Goal: Information Seeking & Learning: Learn about a topic

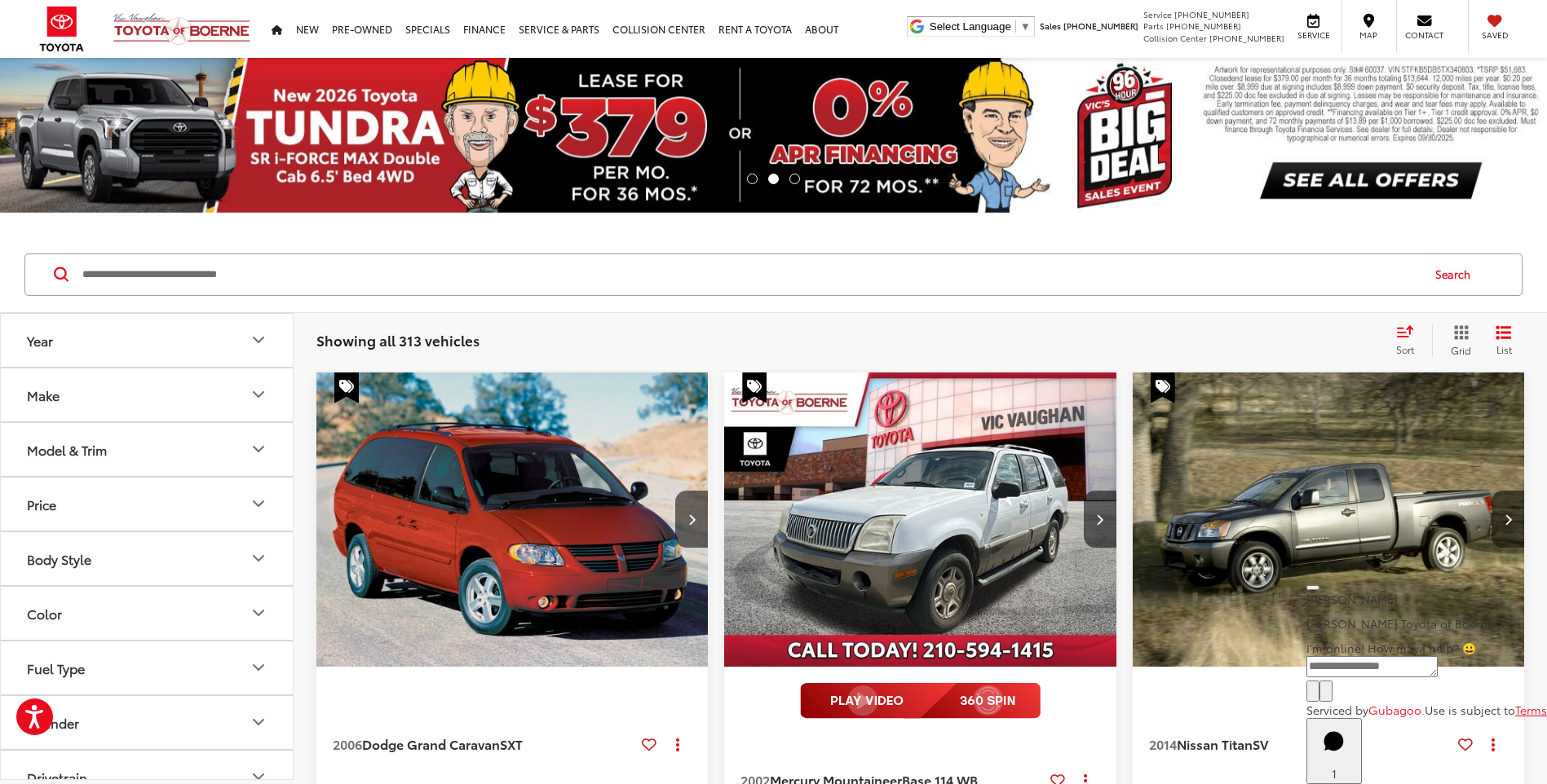
click at [193, 281] on input "Search by Make, Model, or Keyword" at bounding box center [750, 274] width 1339 height 39
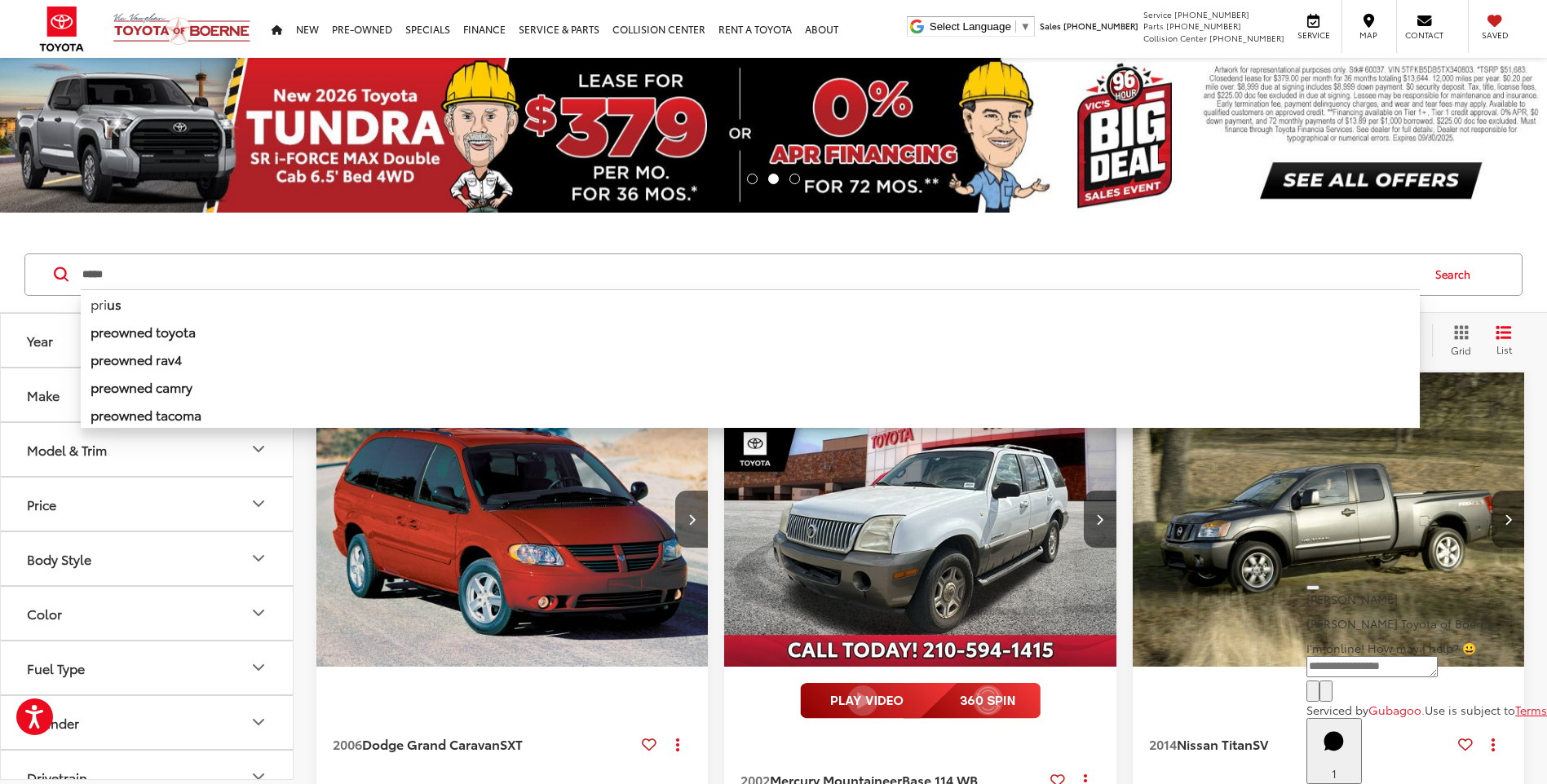
type input "*****"
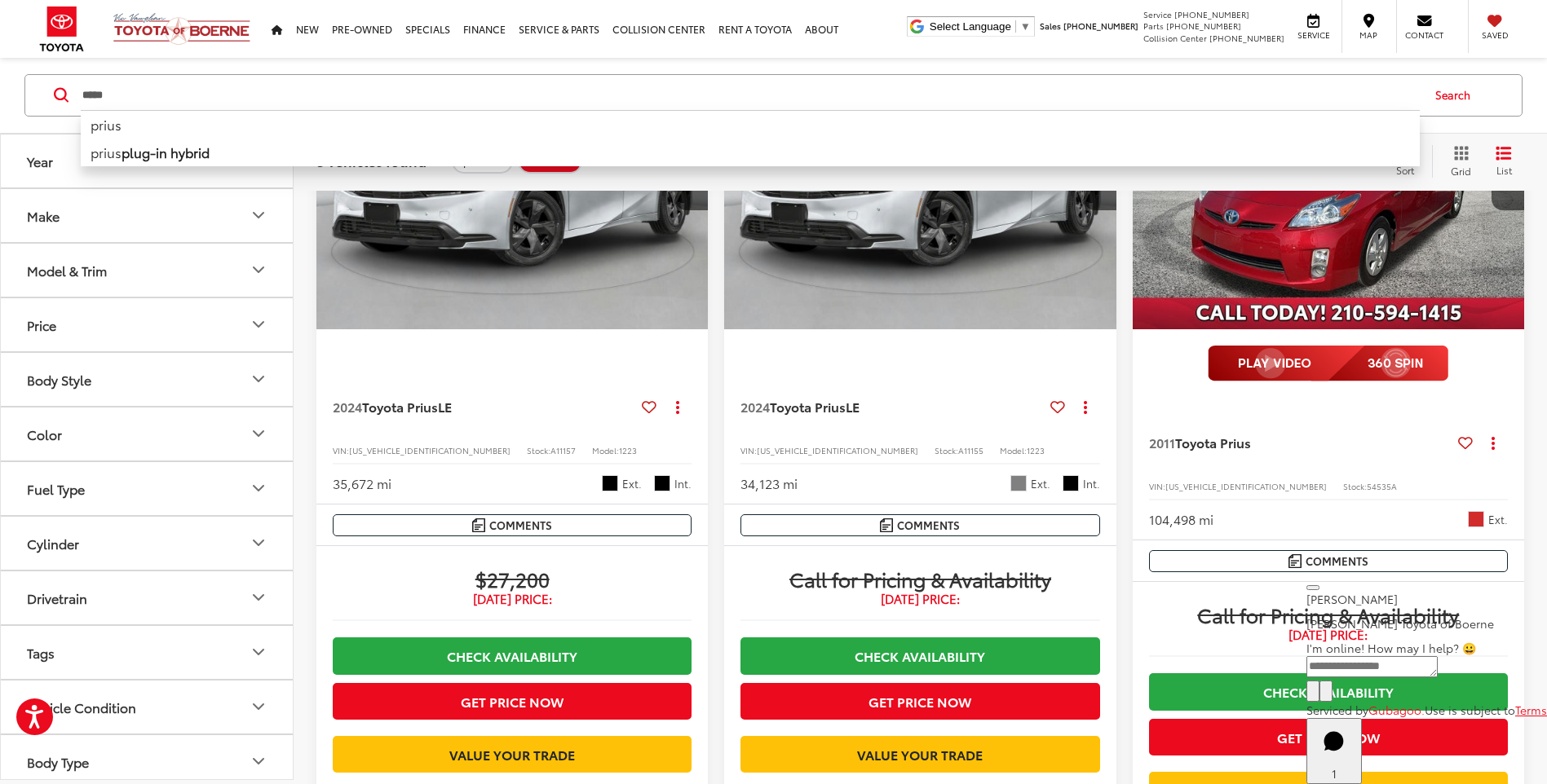
scroll to position [326, 0]
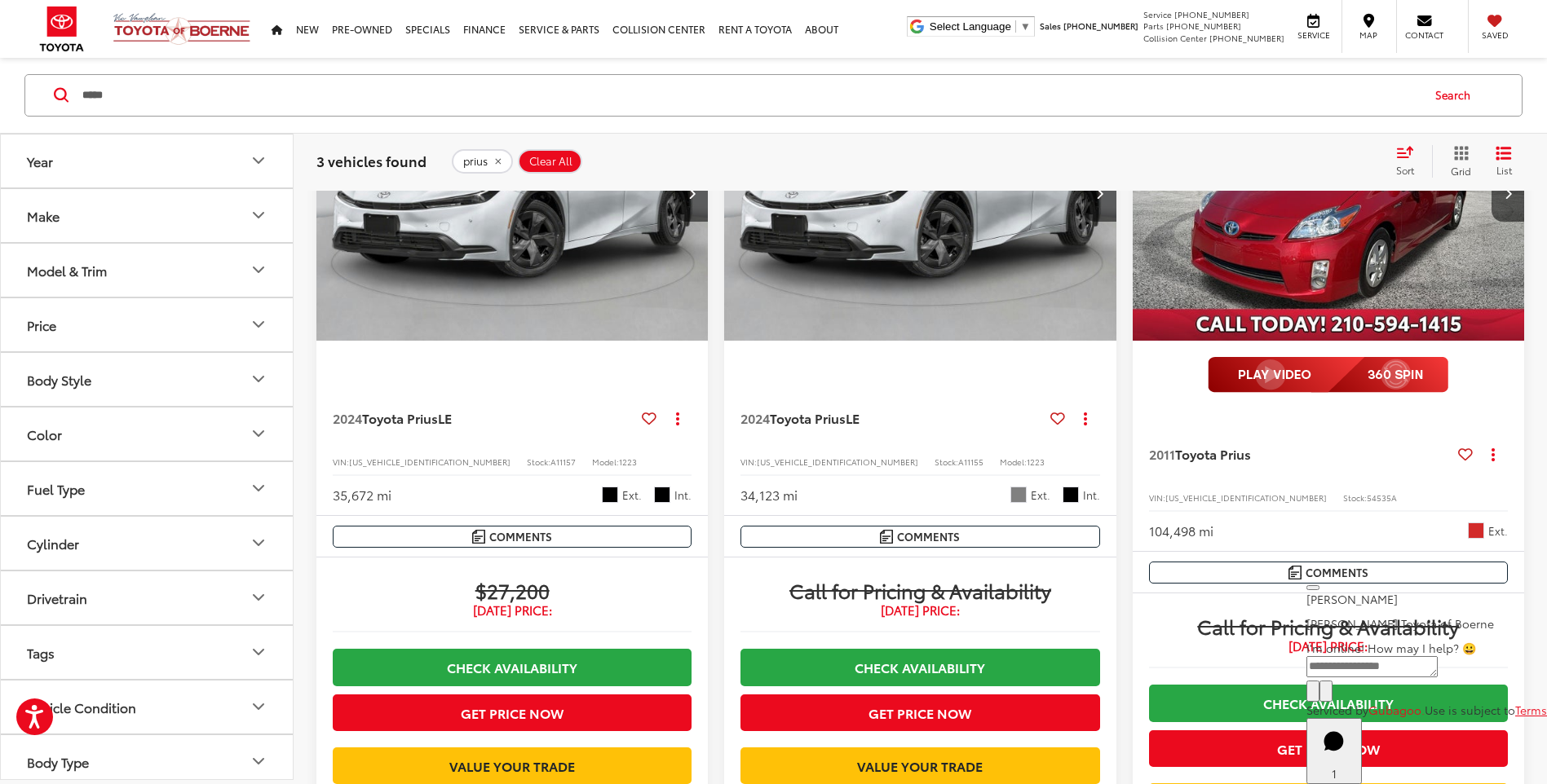
click at [1367, 496] on span "54535A" at bounding box center [1382, 497] width 30 height 12
copy span "54535A"
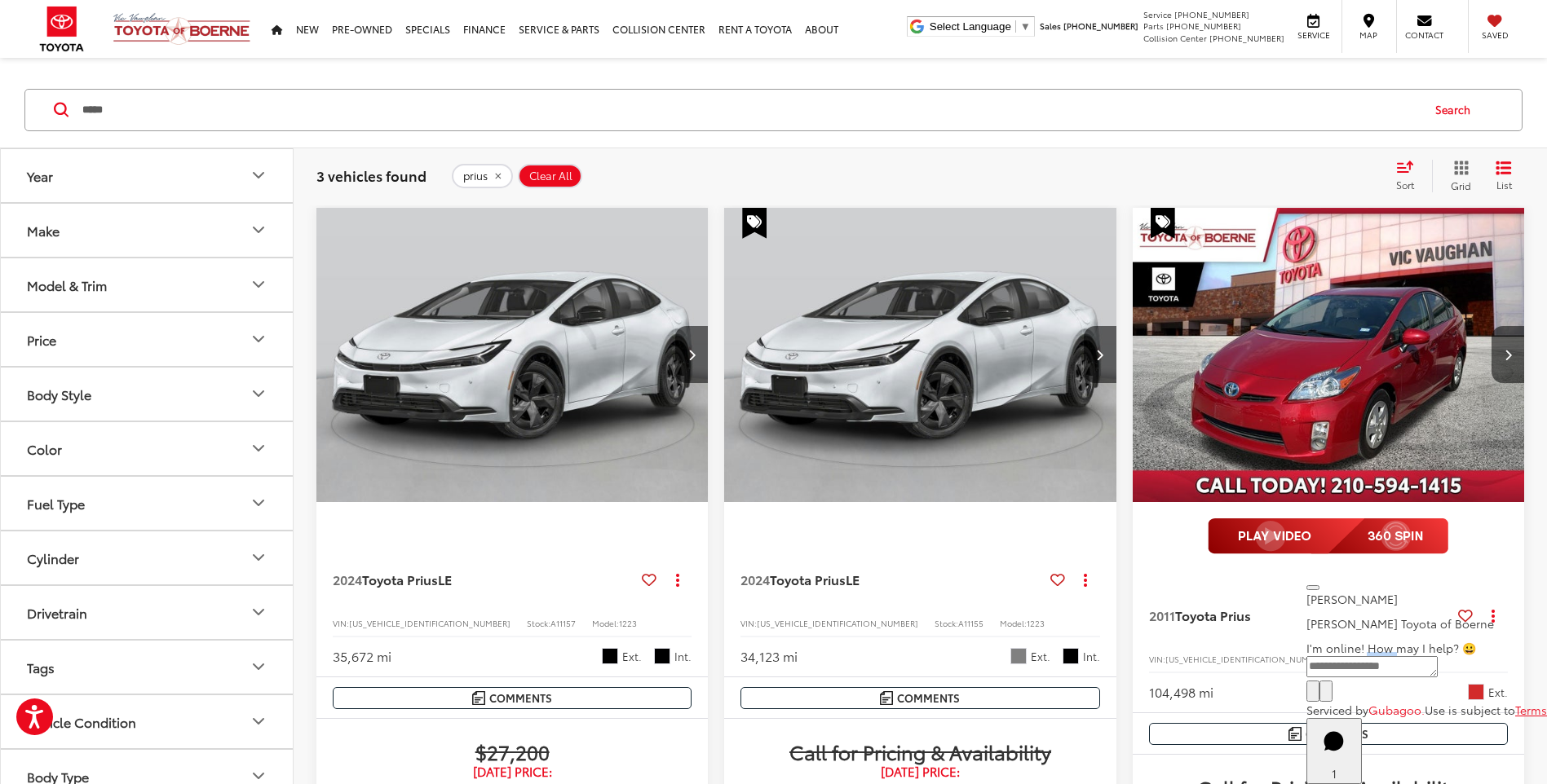
scroll to position [0, 0]
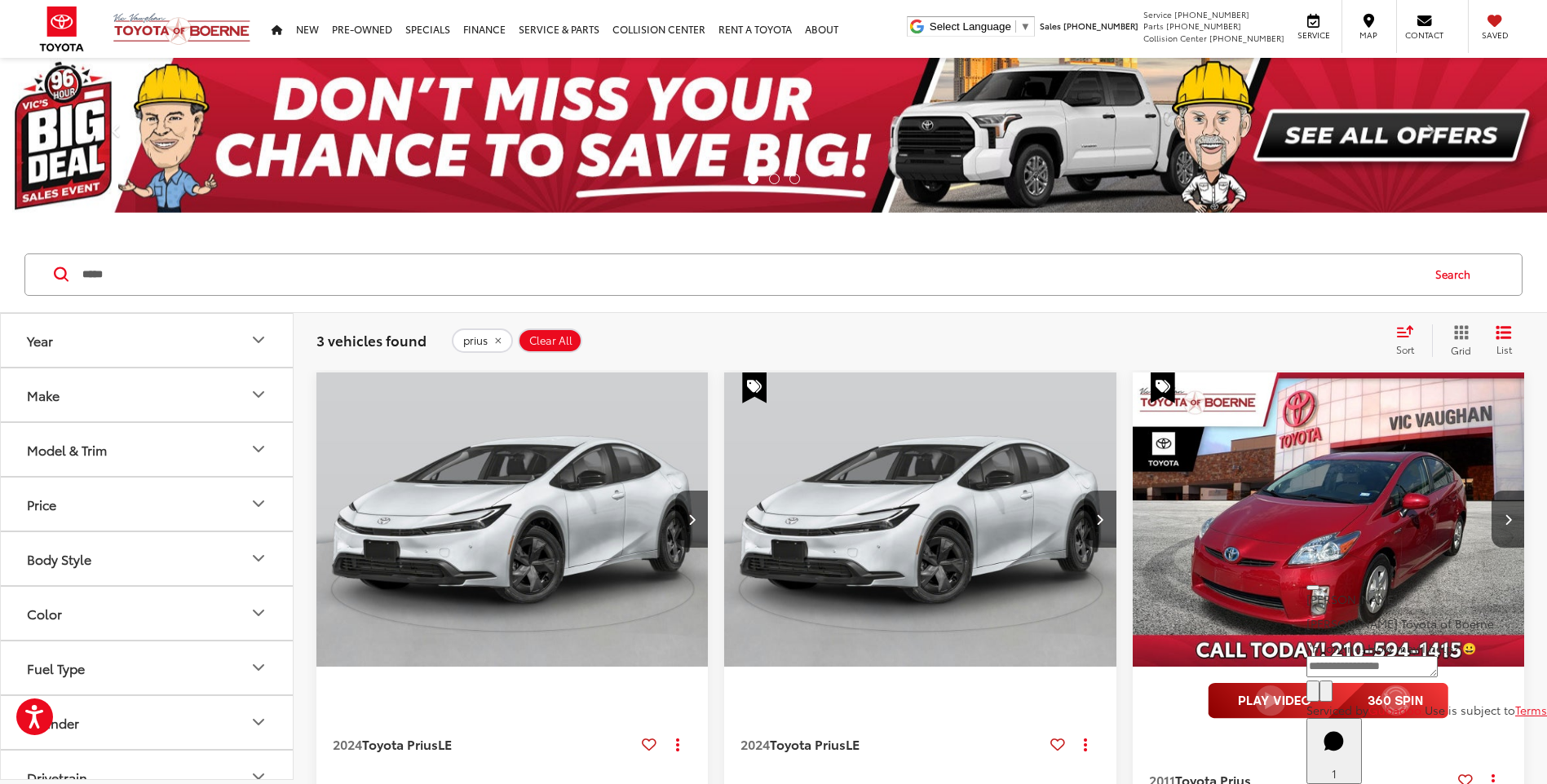
drag, startPoint x: 481, startPoint y: 343, endPoint x: 46, endPoint y: 281, distance: 439.4
click at [481, 343] on span "prius" at bounding box center [475, 341] width 25 height 13
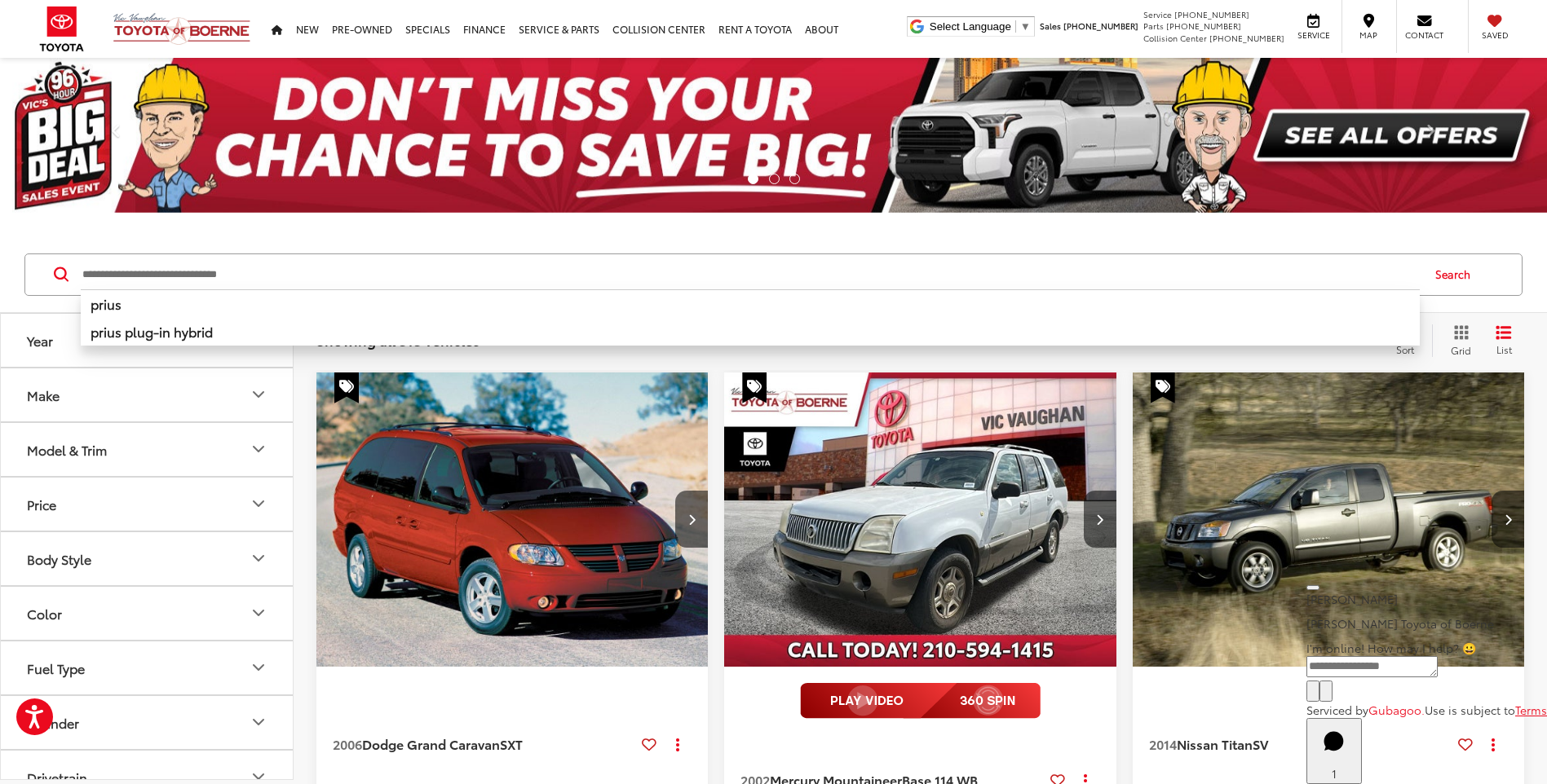
click at [227, 271] on input "Search by Make, Model, or Keyword" at bounding box center [750, 274] width 1339 height 39
type input "*****"
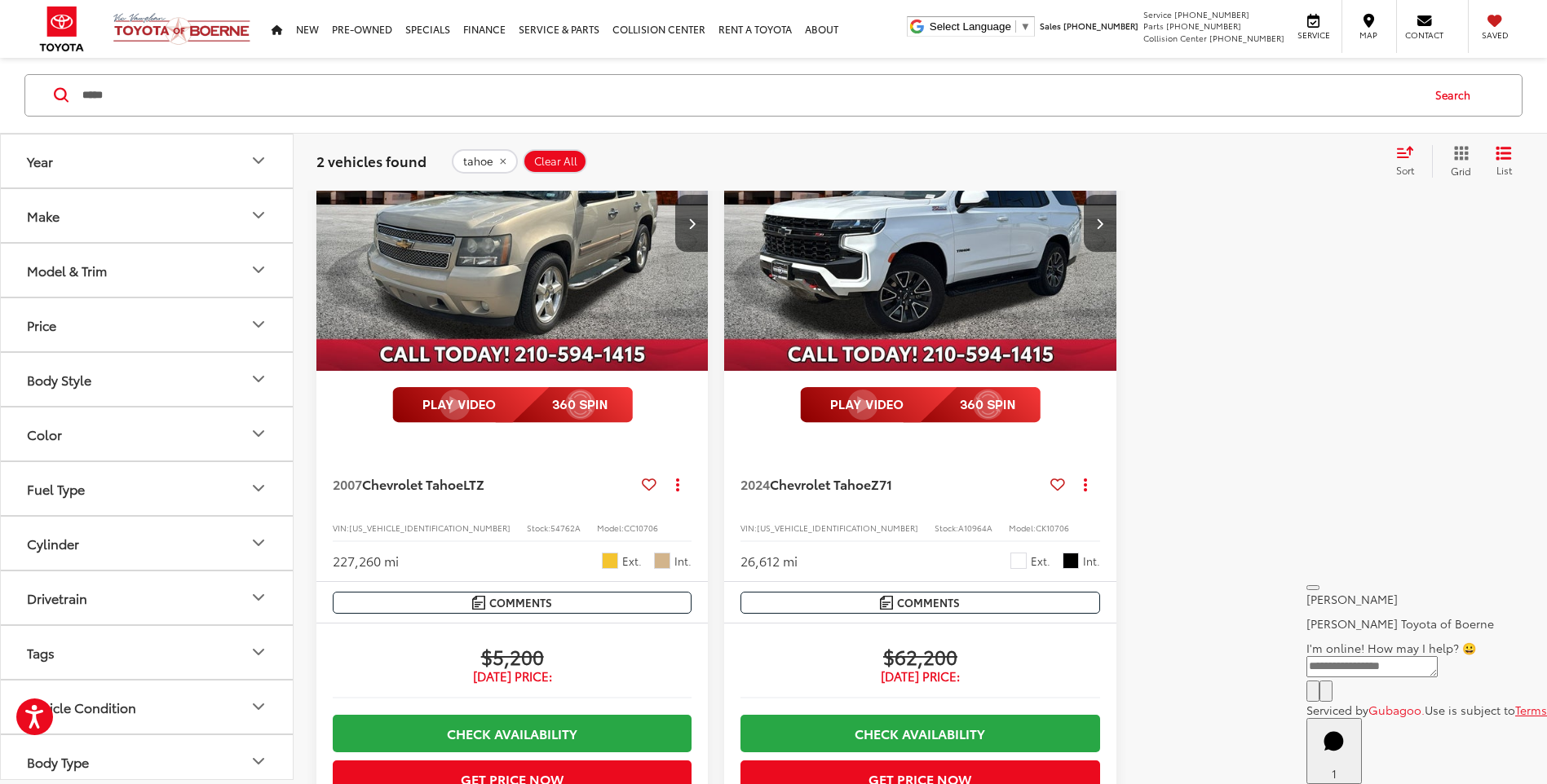
scroll to position [245, 0]
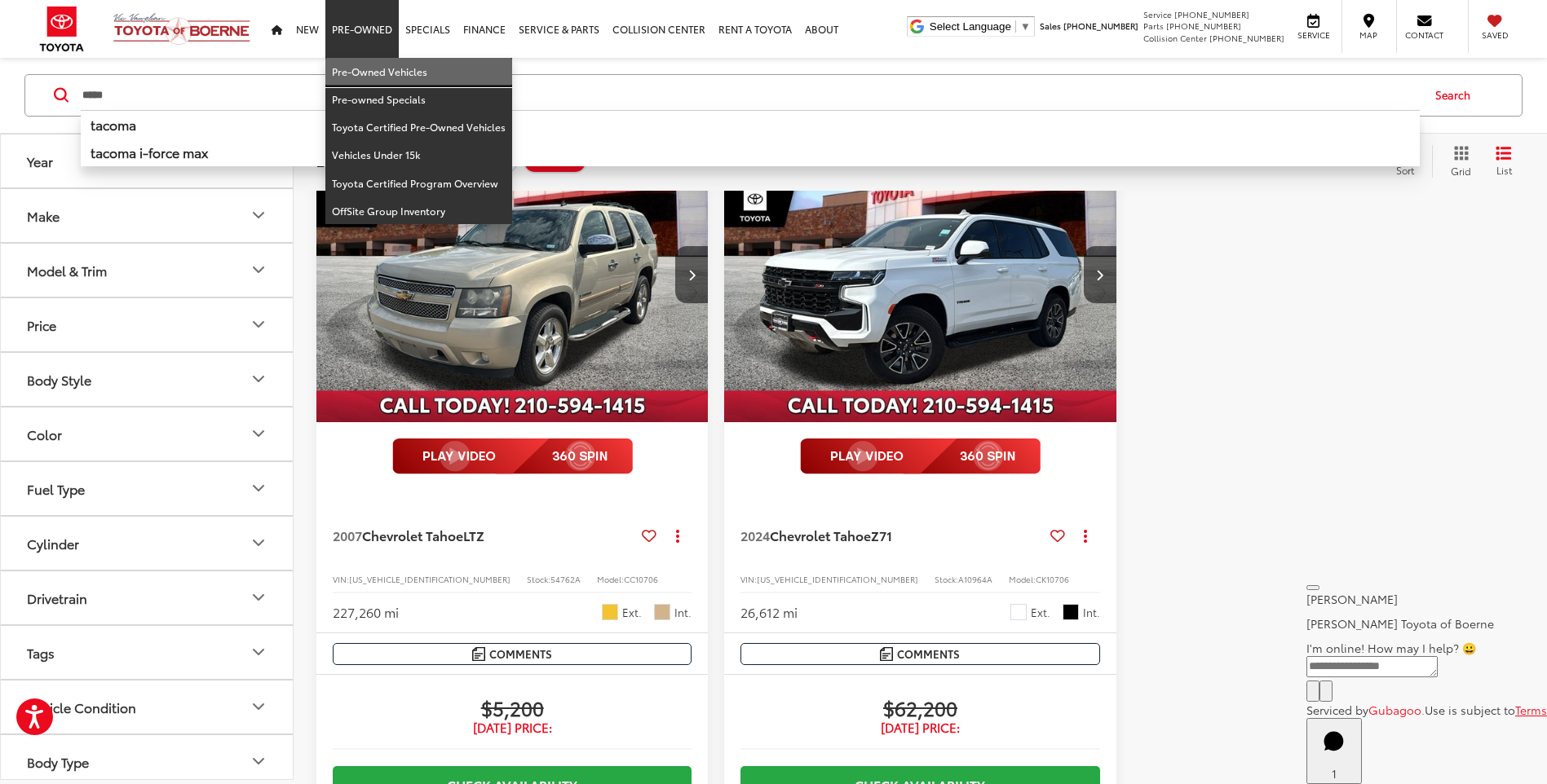
drag, startPoint x: 382, startPoint y: 60, endPoint x: 392, endPoint y: 58, distance: 10.2
click at [382, 60] on link "Pre-Owned Vehicles" at bounding box center [419, 71] width 187 height 27
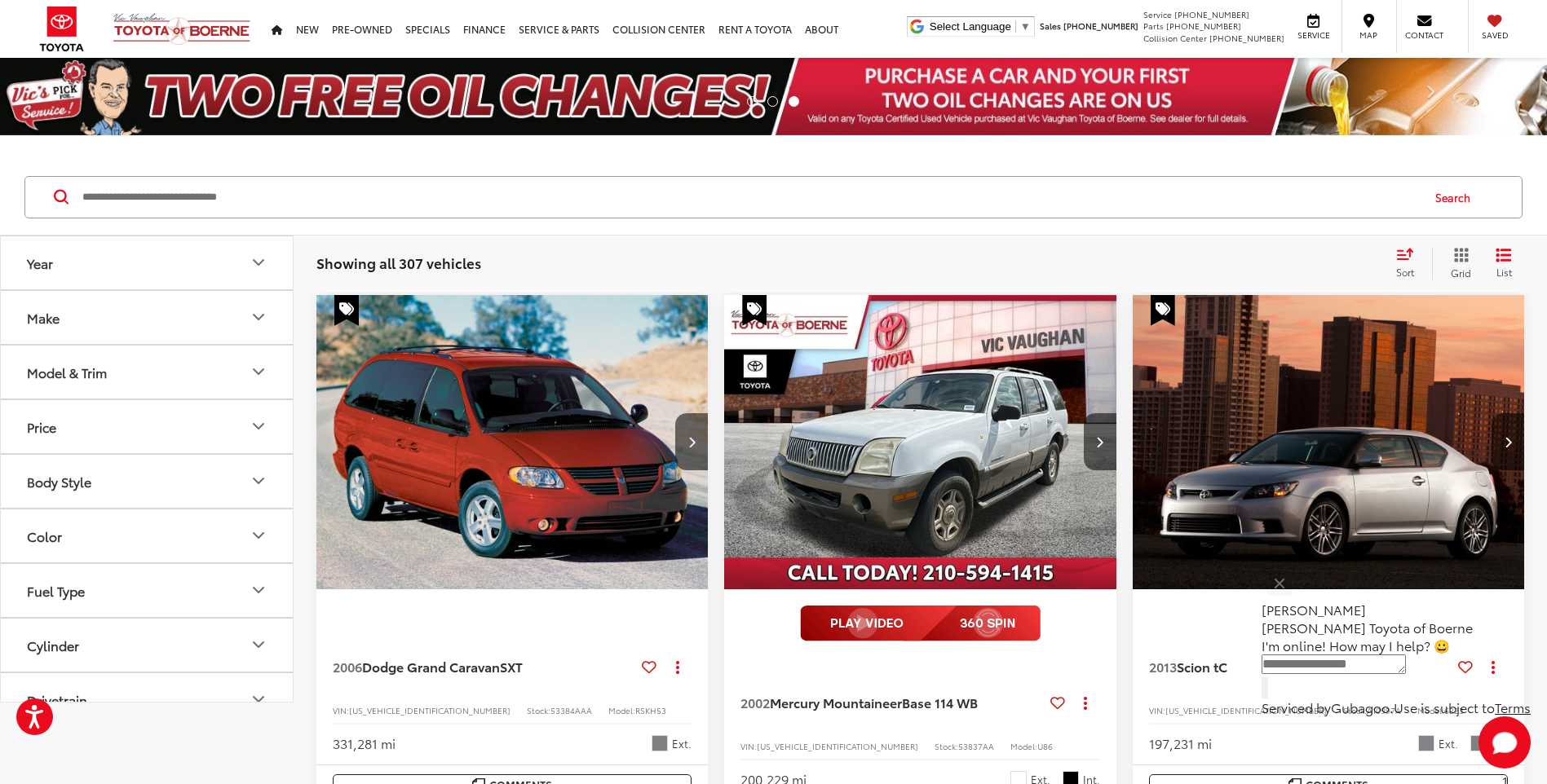
click at [190, 193] on input "Search by Make, Model, or Keyword" at bounding box center [750, 196] width 1339 height 39
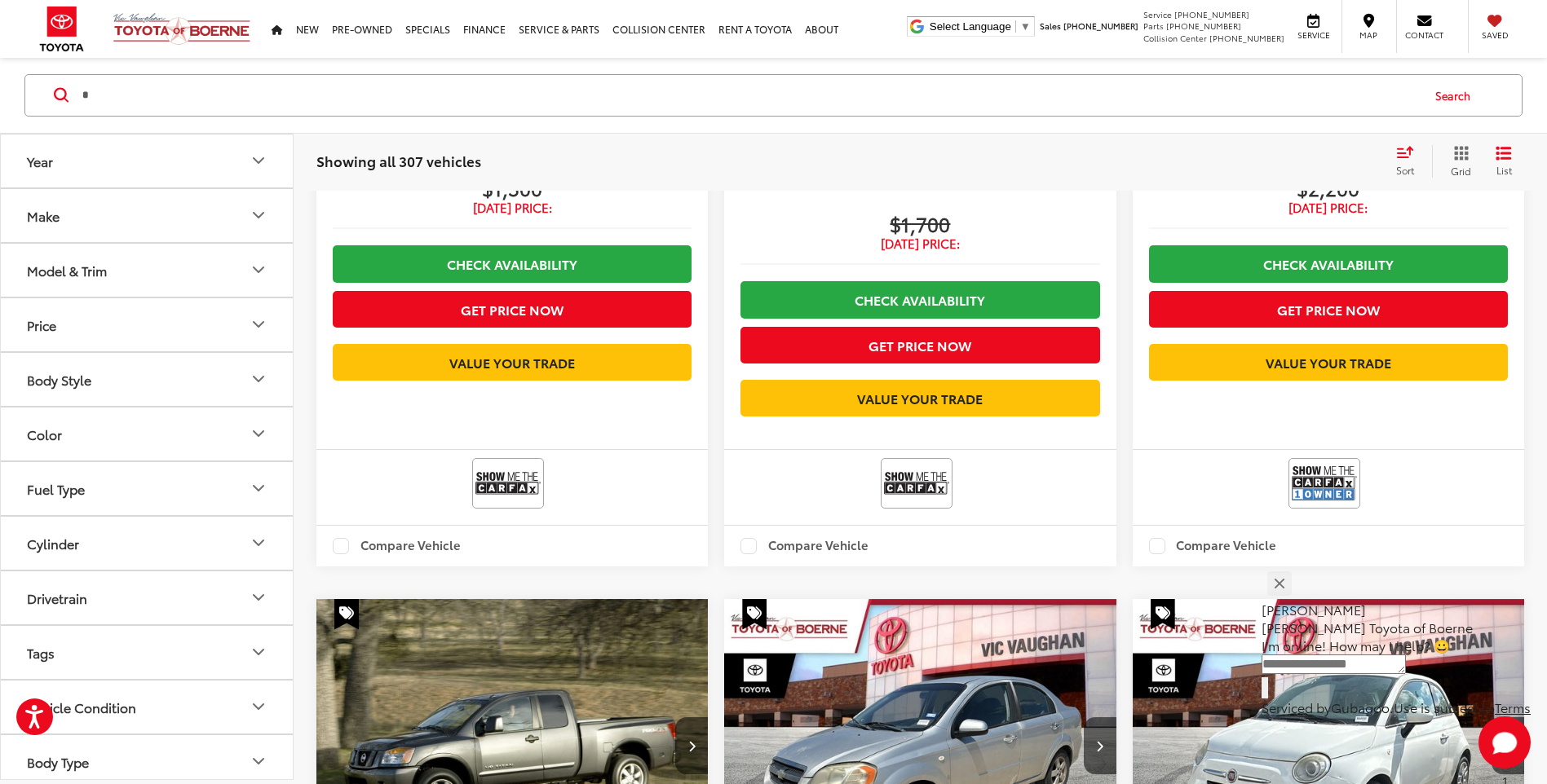
scroll to position [575, 0]
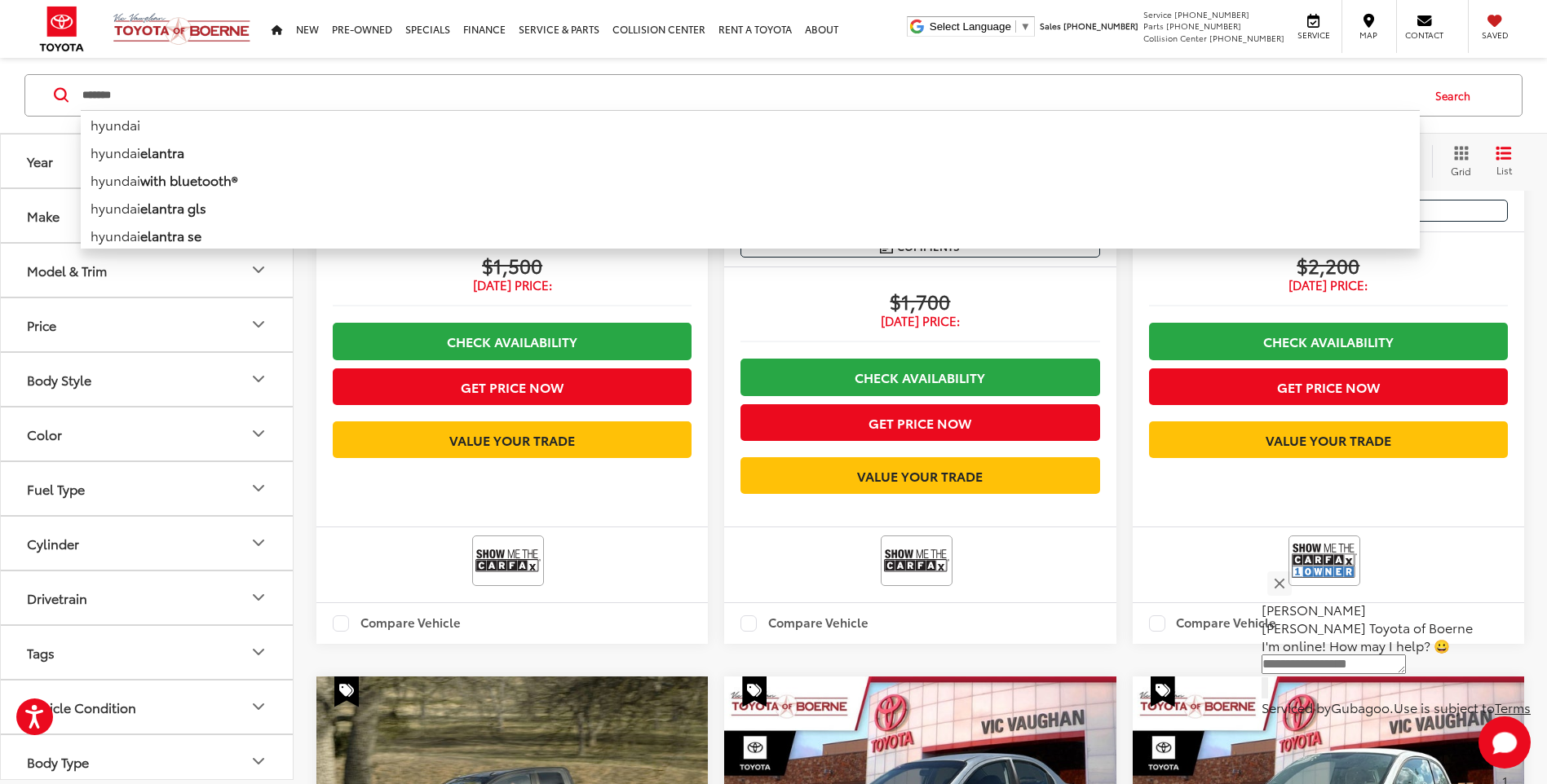
type input "*******"
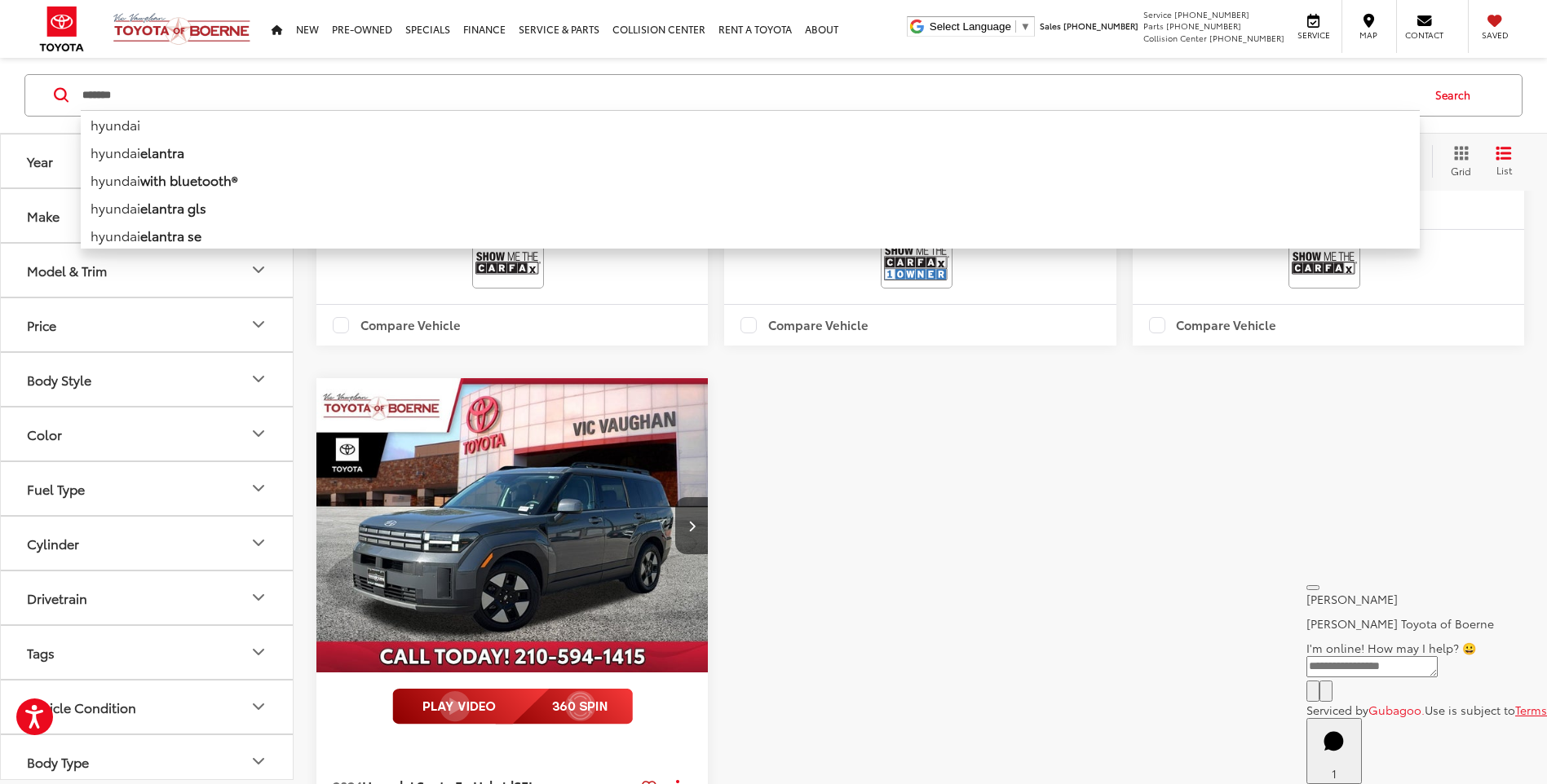
scroll to position [734, 0]
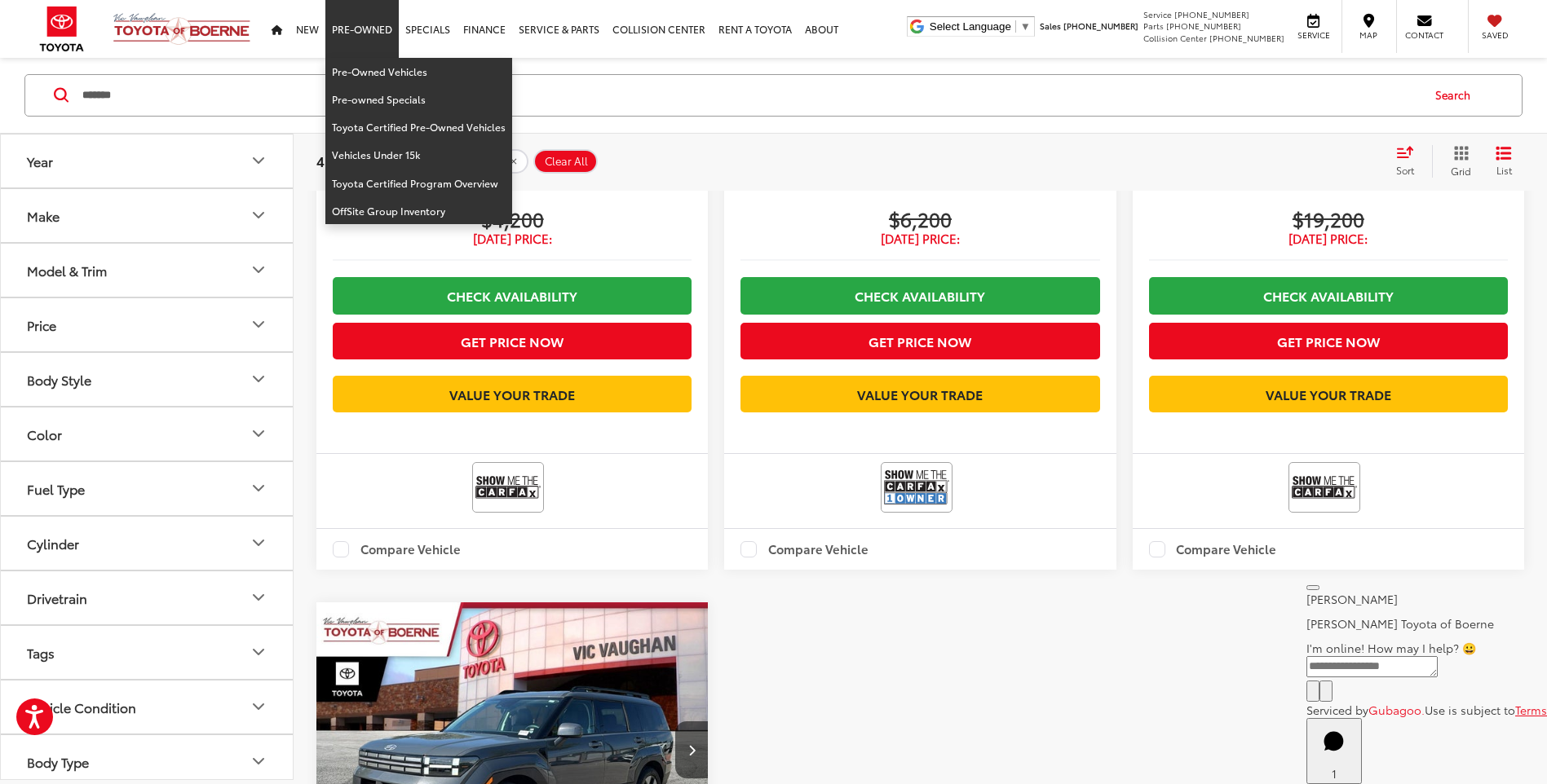
click at [367, 31] on link "Pre-Owned" at bounding box center [362, 28] width 73 height 58
click at [371, 73] on link "Pre-Owned Vehicles" at bounding box center [419, 71] width 187 height 27
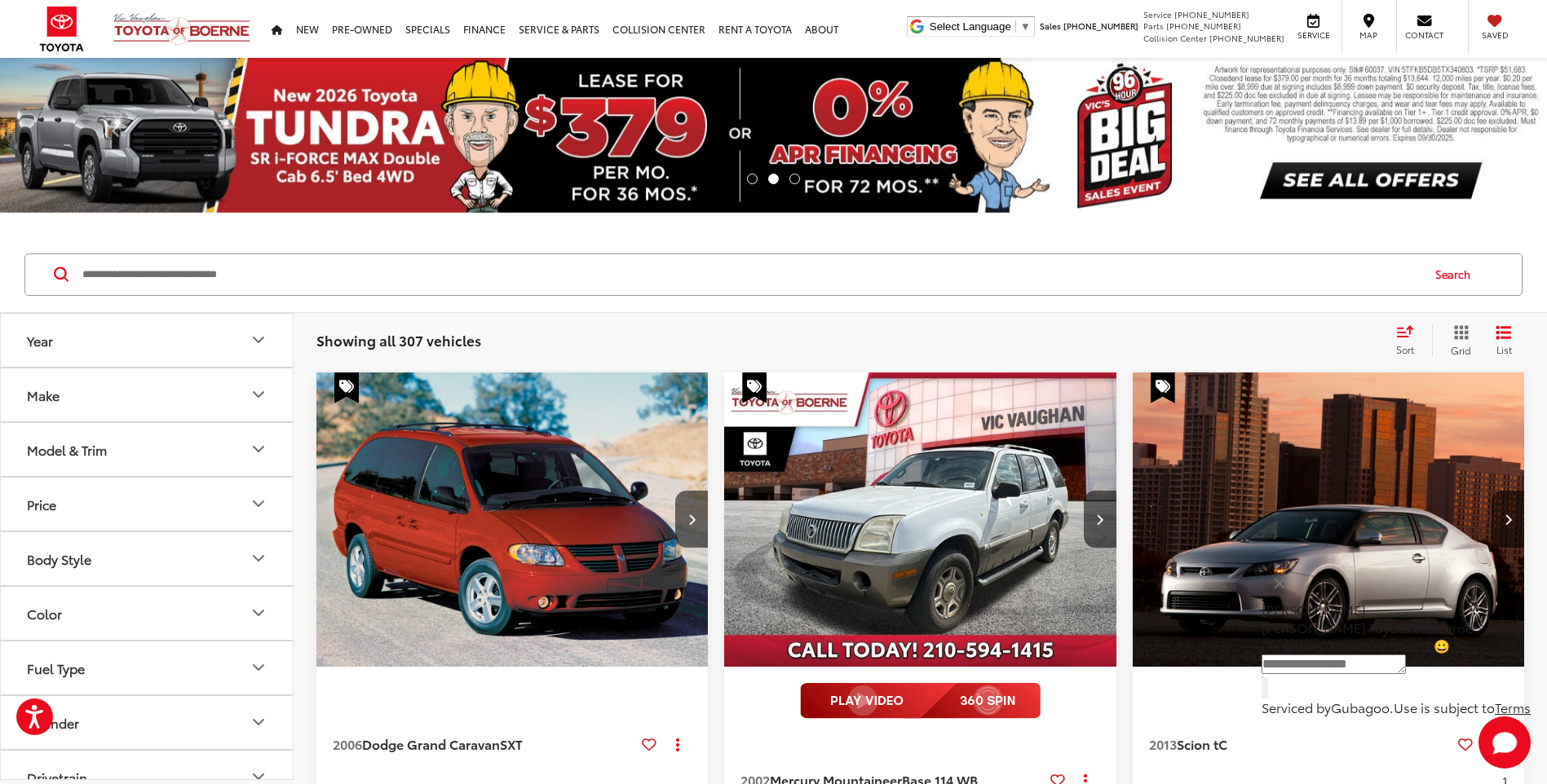
drag, startPoint x: 172, startPoint y: 249, endPoint x: 162, endPoint y: 265, distance: 18.9
click at [165, 260] on div "Search" at bounding box center [774, 275] width 1547 height 76
click at [162, 269] on input "Search by Make, Model, or Keyword" at bounding box center [750, 274] width 1339 height 39
type input "********"
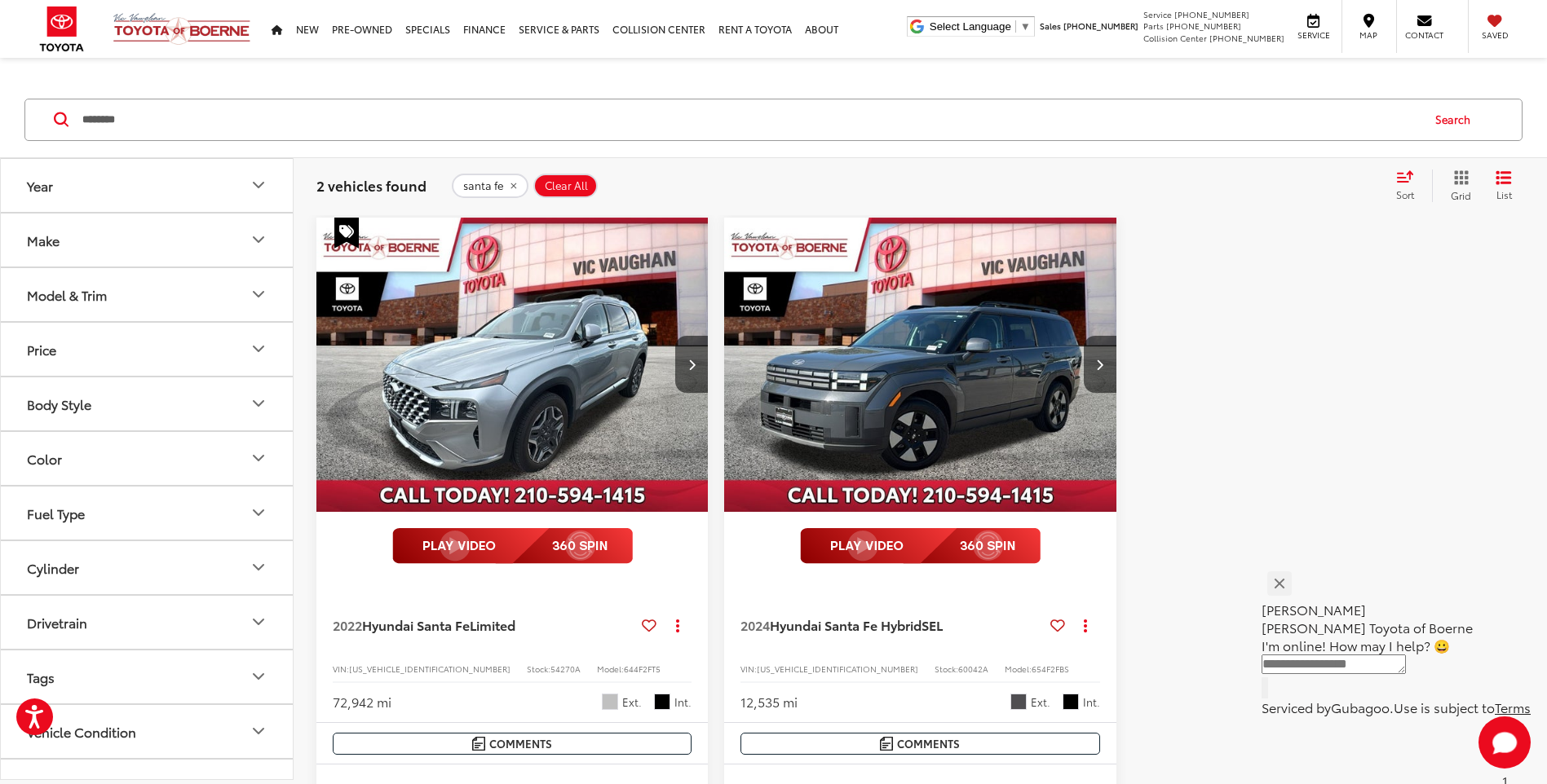
scroll to position [245, 0]
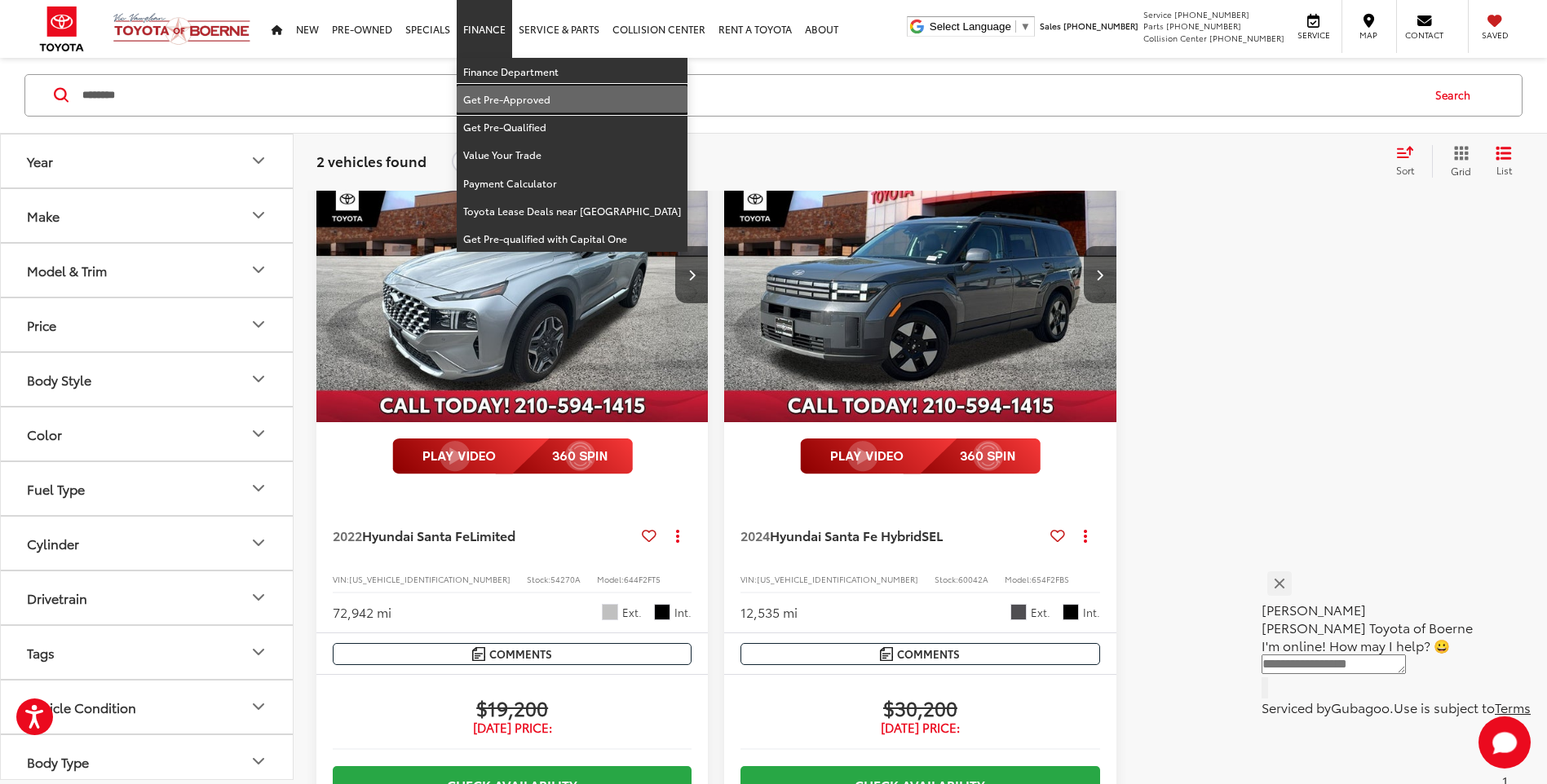
drag, startPoint x: 480, startPoint y: 92, endPoint x: 454, endPoint y: 89, distance: 26.2
click at [480, 92] on link "Get Pre-Approved" at bounding box center [572, 100] width 230 height 27
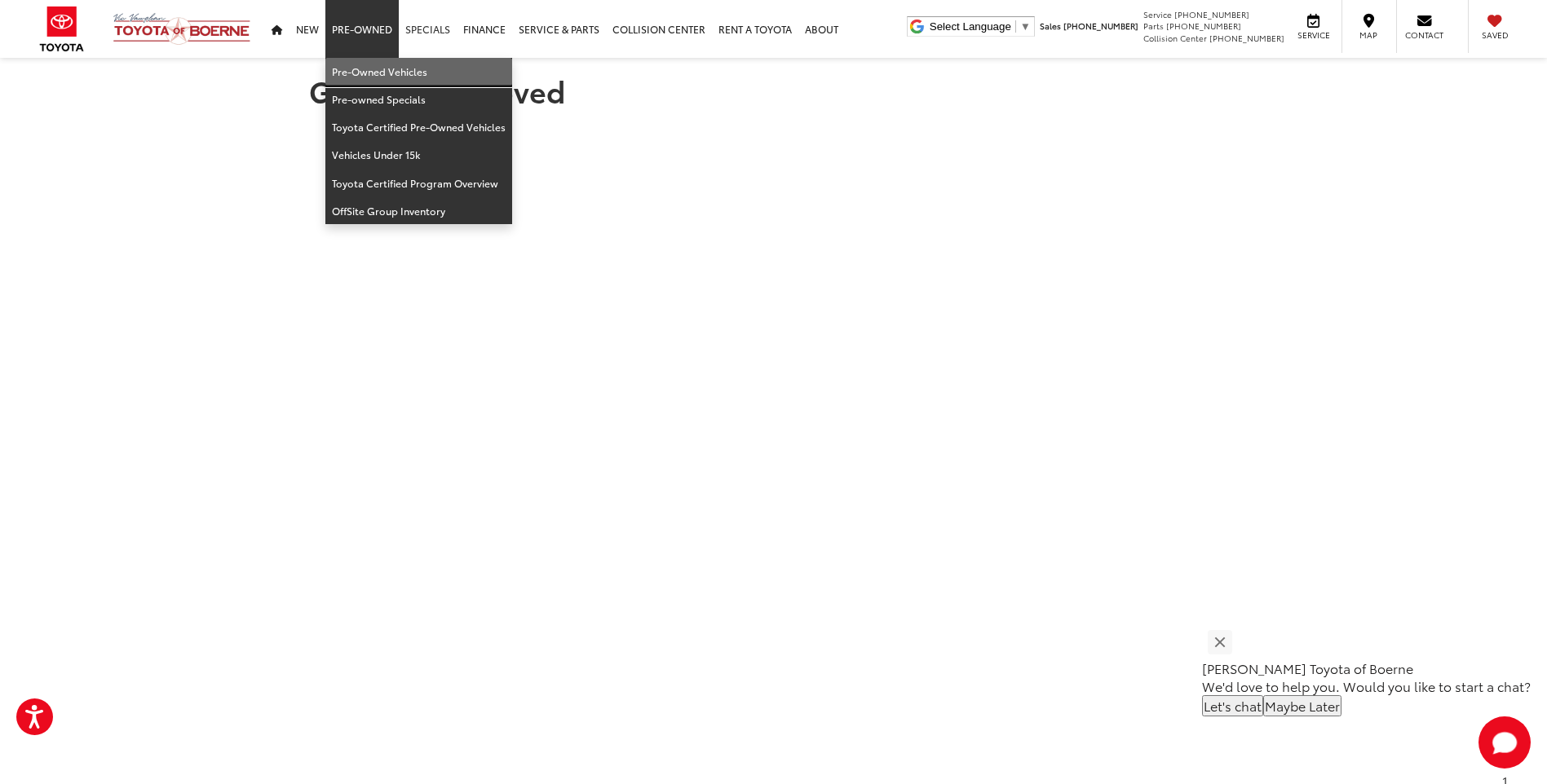
drag, startPoint x: 374, startPoint y: 66, endPoint x: 412, endPoint y: 5, distance: 71.9
click at [374, 66] on link "Pre-Owned Vehicles" at bounding box center [419, 71] width 187 height 27
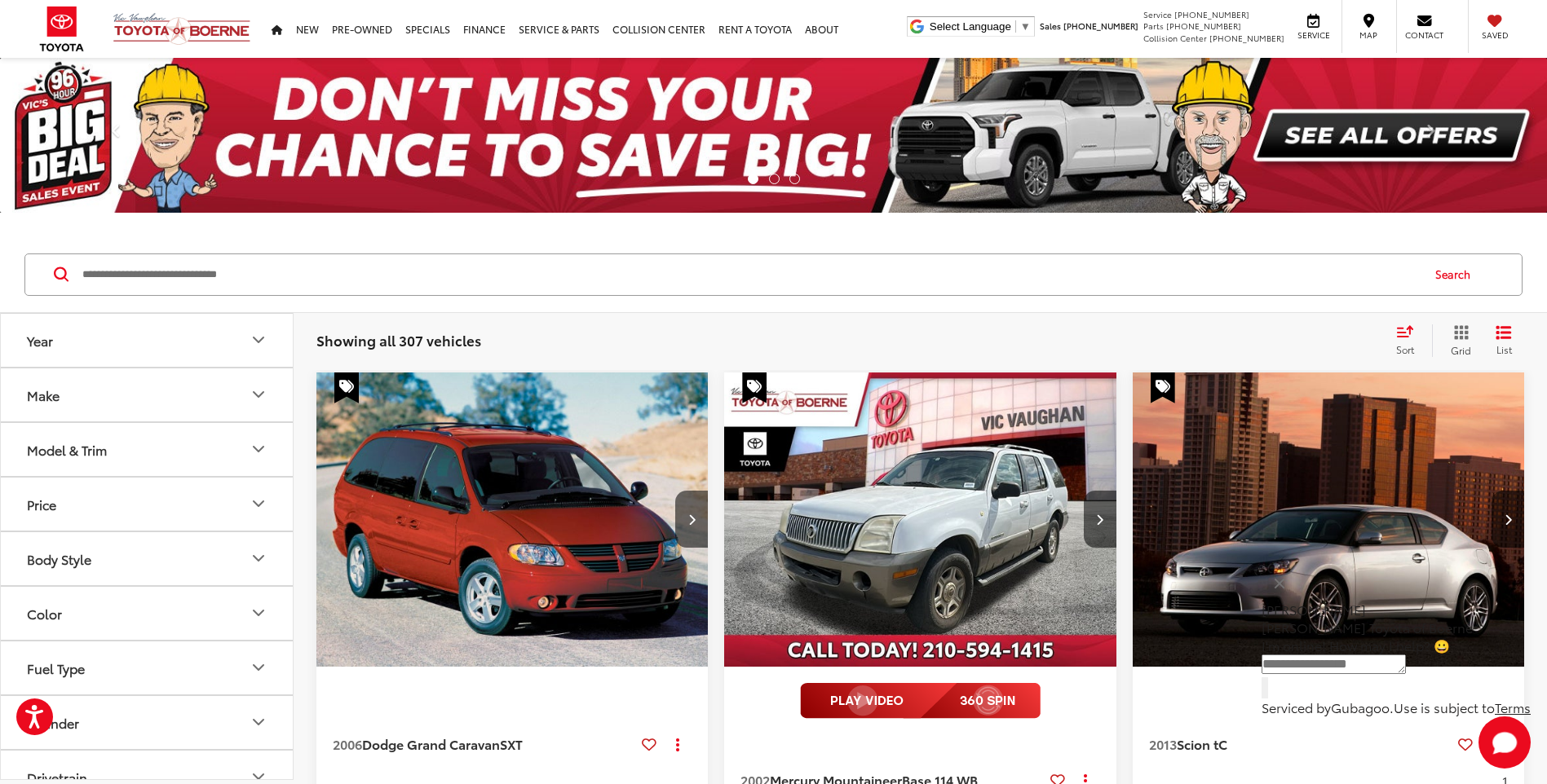
drag, startPoint x: 306, startPoint y: 198, endPoint x: 283, endPoint y: 271, distance: 76.5
click at [305, 198] on img at bounding box center [774, 134] width 1547 height 154
click at [282, 273] on input "Search by Make, Model, or Keyword" at bounding box center [750, 274] width 1339 height 39
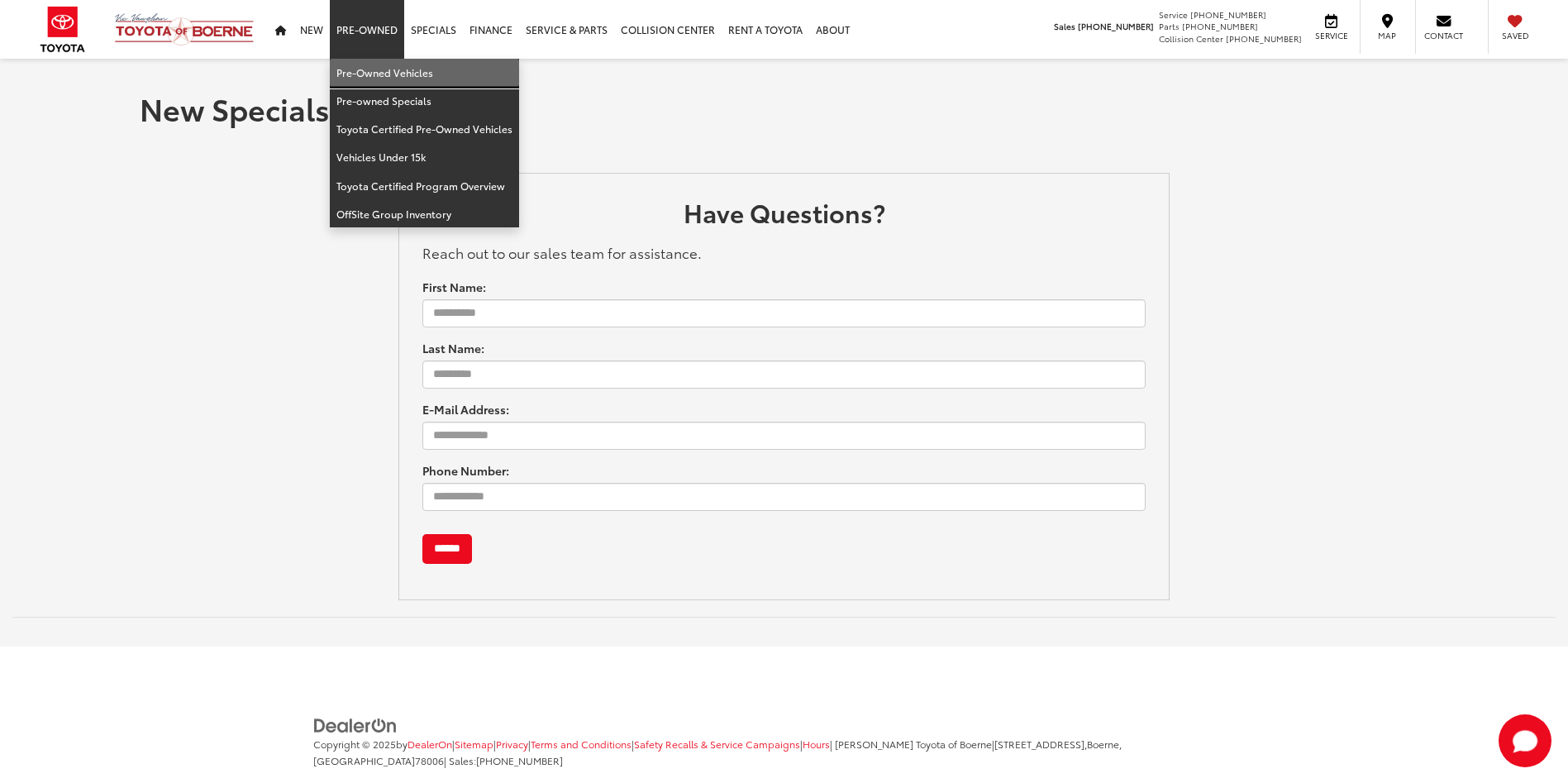
click at [374, 68] on link "Pre-Owned Vehicles" at bounding box center [424, 72] width 189 height 28
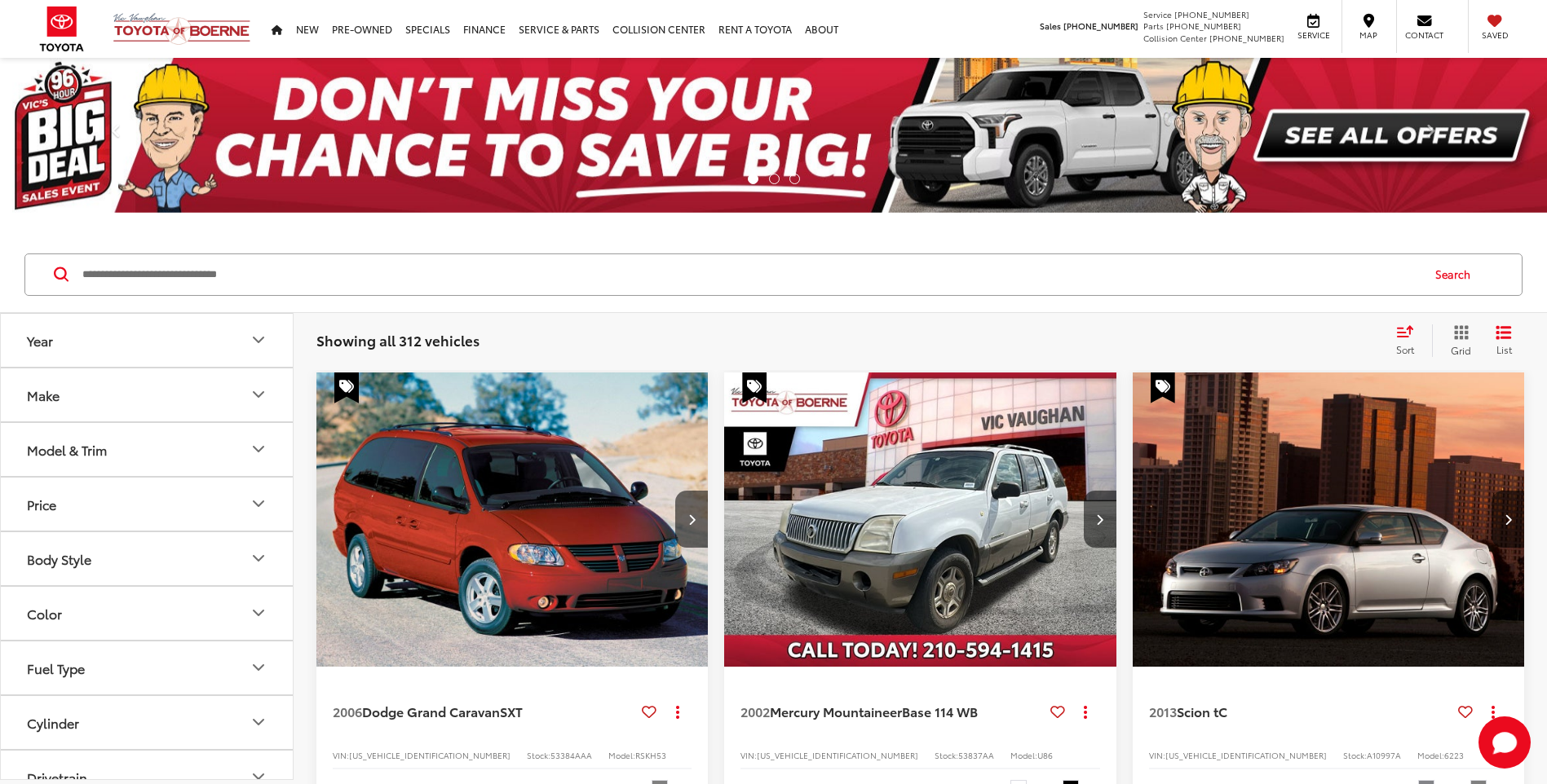
click at [351, 276] on input "Search by Make, Model, or Keyword" at bounding box center [750, 274] width 1339 height 39
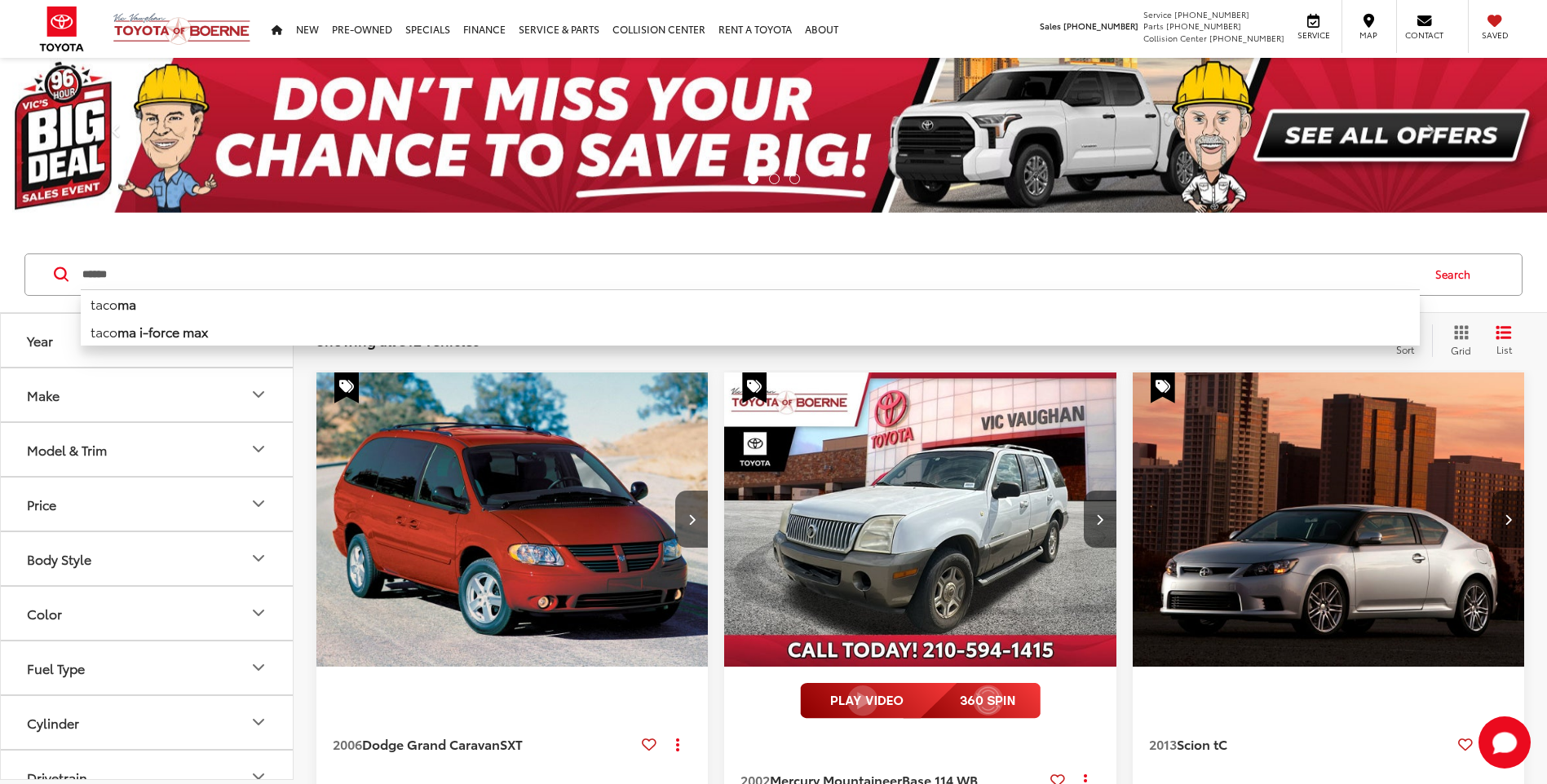
type input "******"
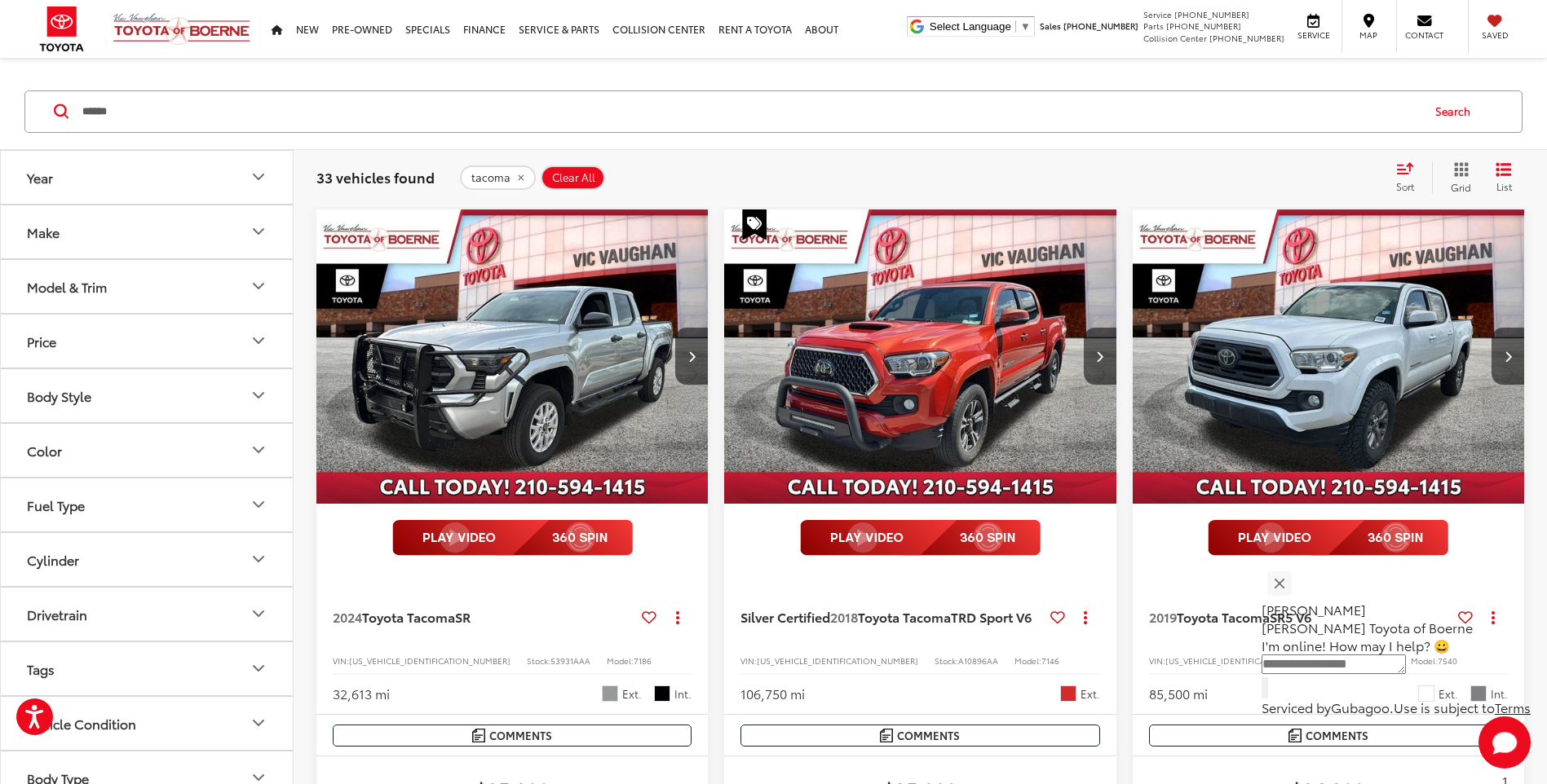
scroll to position [326, 0]
